Goal: Task Accomplishment & Management: Complete application form

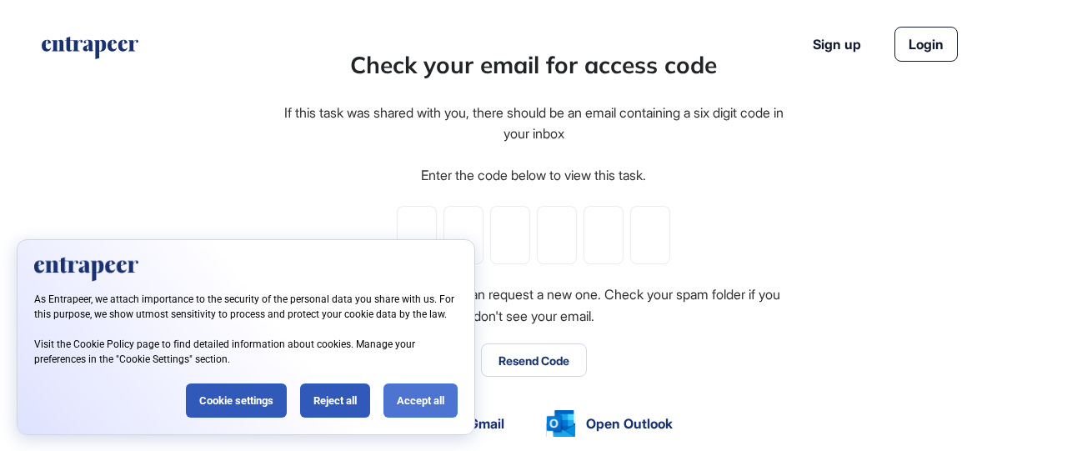
click at [436, 404] on div "Accept all" at bounding box center [421, 401] width 74 height 34
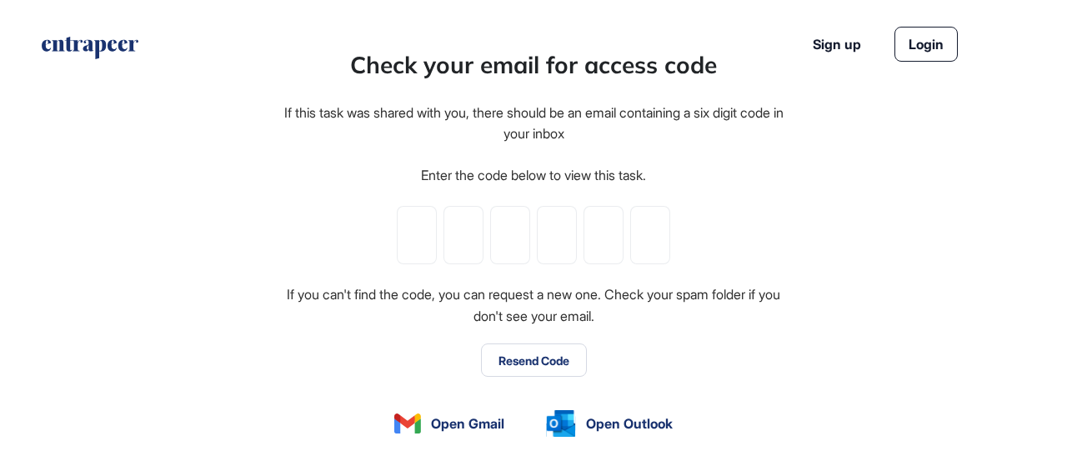
click at [443, 233] on div at bounding box center [533, 235] width 273 height 58
click at [429, 236] on input "tel" at bounding box center [417, 235] width 40 height 58
click at [427, 241] on input "tel" at bounding box center [417, 235] width 40 height 58
type input "*"
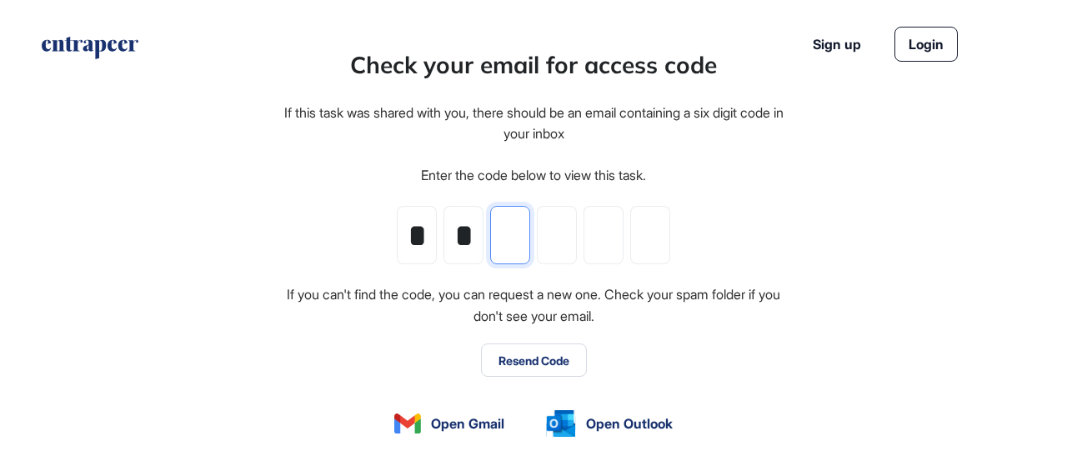
type input "*"
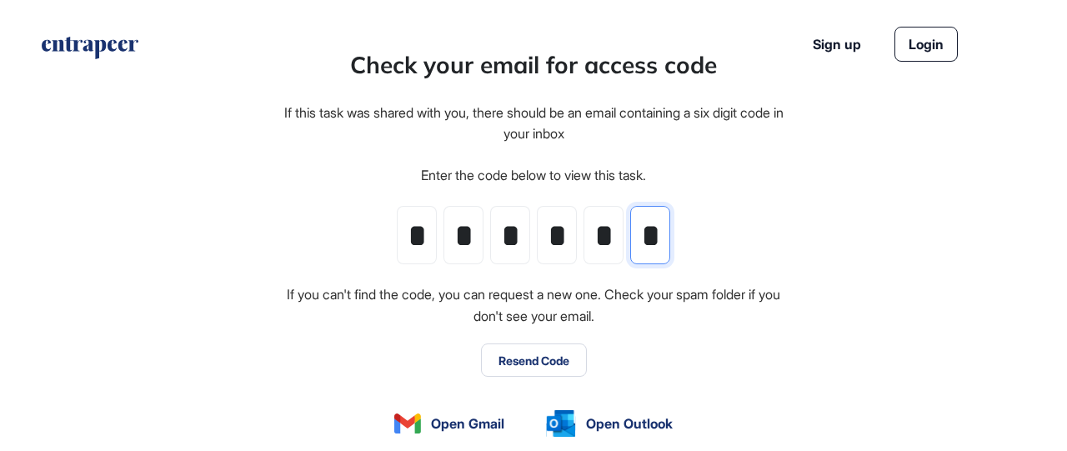
scroll to position [0, 1]
type input "*"
click at [549, 359] on button "Resend Code" at bounding box center [534, 359] width 106 height 33
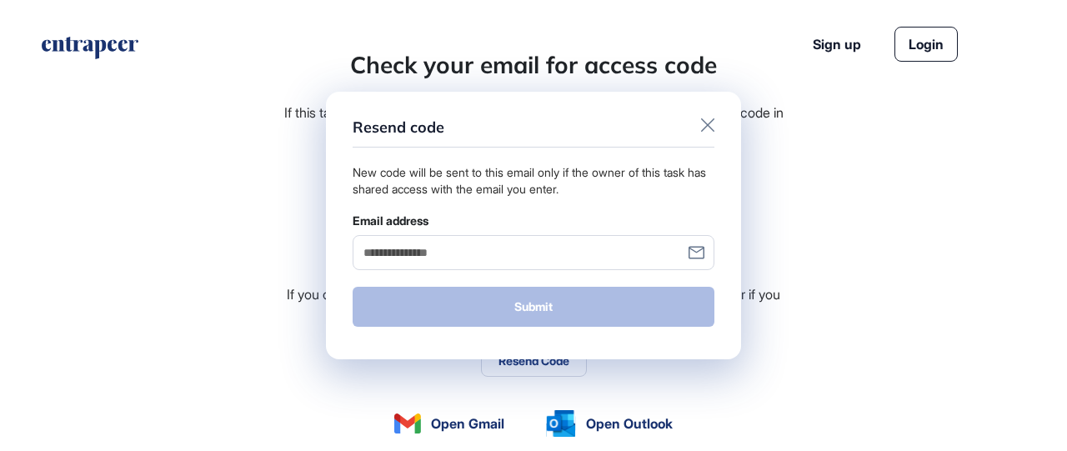
click at [699, 116] on form "Resend code New code will be sent to this email only if the owner of this task …" at bounding box center [533, 226] width 415 height 268
